Goal: Check status

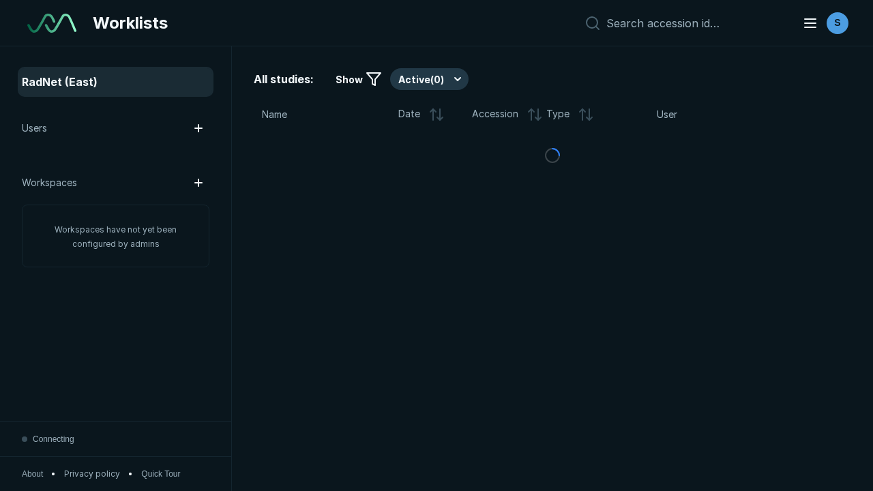
scroll to position [3724, 5681]
